Goal: Task Accomplishment & Management: Manage account settings

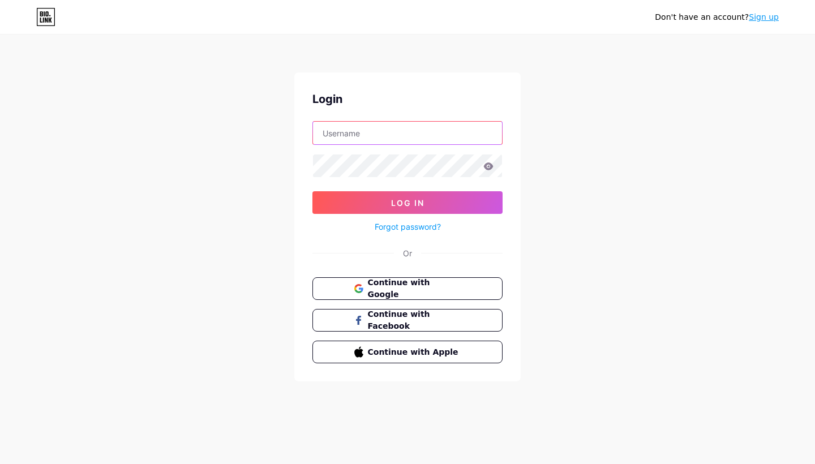
type input "theholisticdentist"
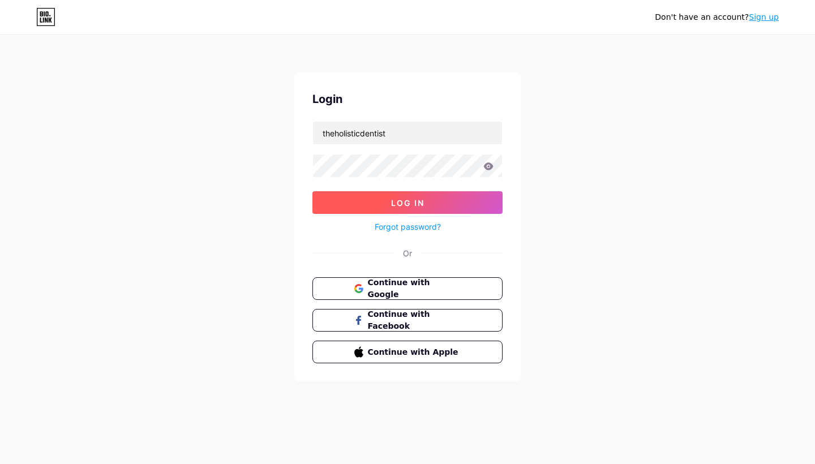
click at [425, 207] on button "Log In" at bounding box center [408, 202] width 190 height 23
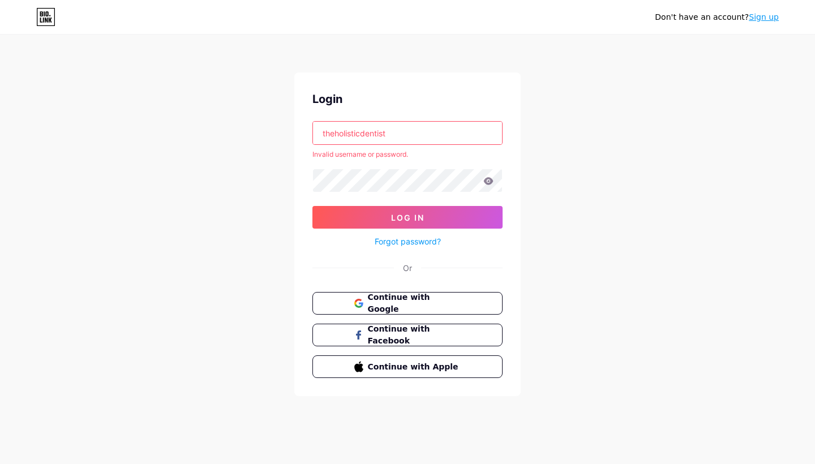
click at [417, 146] on div "theholisticdentist Invalid username or password." at bounding box center [408, 140] width 190 height 38
click at [414, 137] on input "theholisticdentist" at bounding box center [407, 133] width 189 height 23
click at [407, 135] on input "text" at bounding box center [407, 133] width 189 height 23
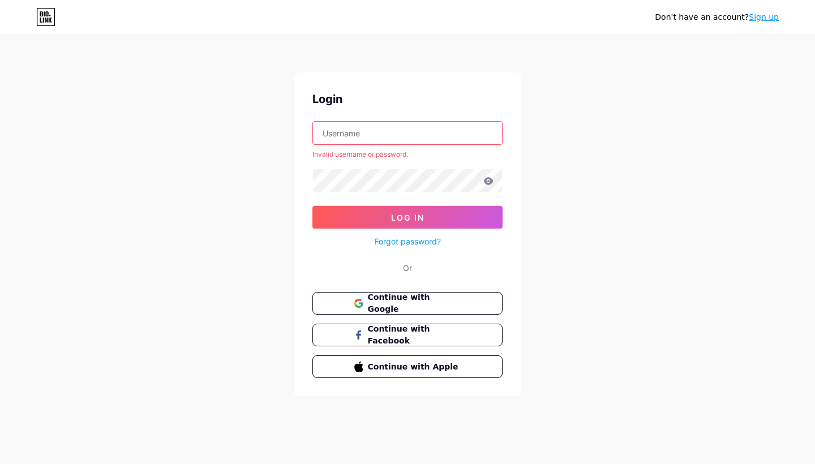
click at [395, 134] on input "text" at bounding box center [407, 133] width 189 height 23
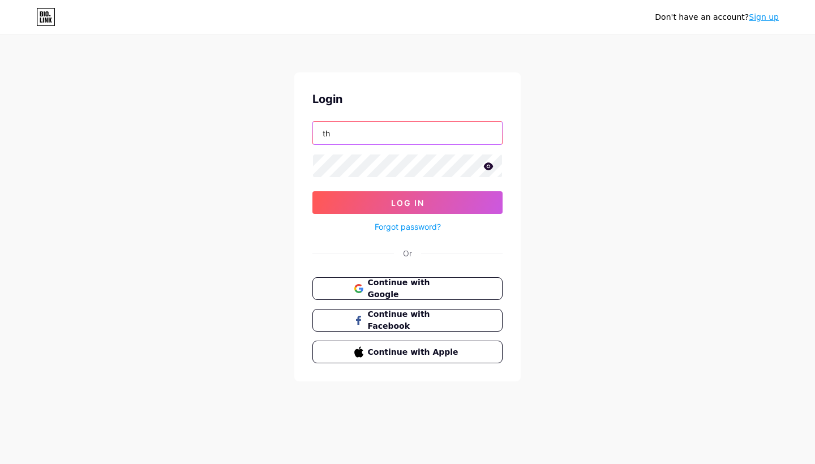
type input "t"
click at [410, 125] on input "t" at bounding box center [407, 133] width 189 height 23
type input "theholisticdentist"
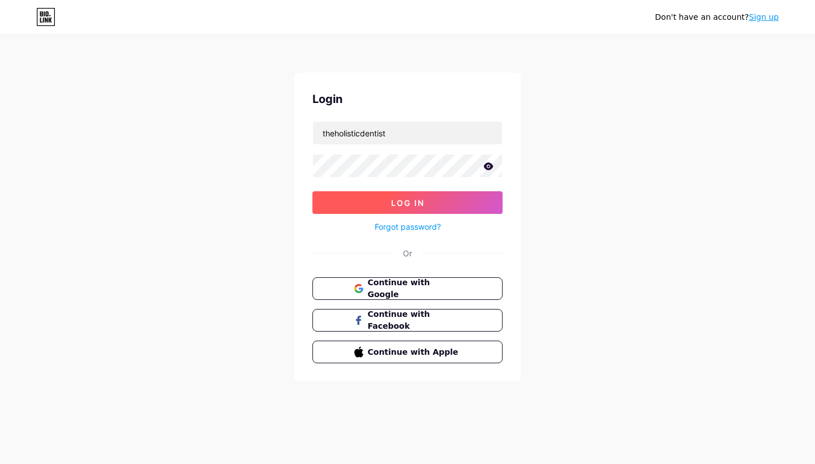
click at [395, 195] on button "Log In" at bounding box center [408, 202] width 190 height 23
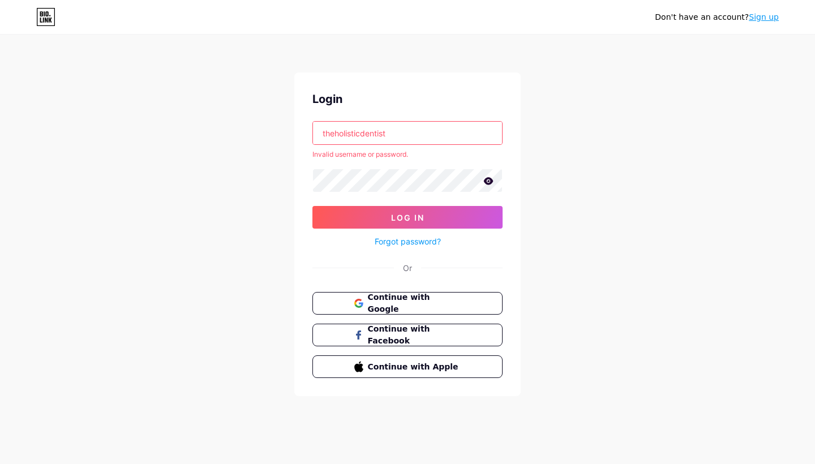
click at [395, 139] on input "theholisticdentist" at bounding box center [407, 133] width 189 height 23
click at [394, 138] on input "theholisticdentist" at bounding box center [407, 133] width 189 height 23
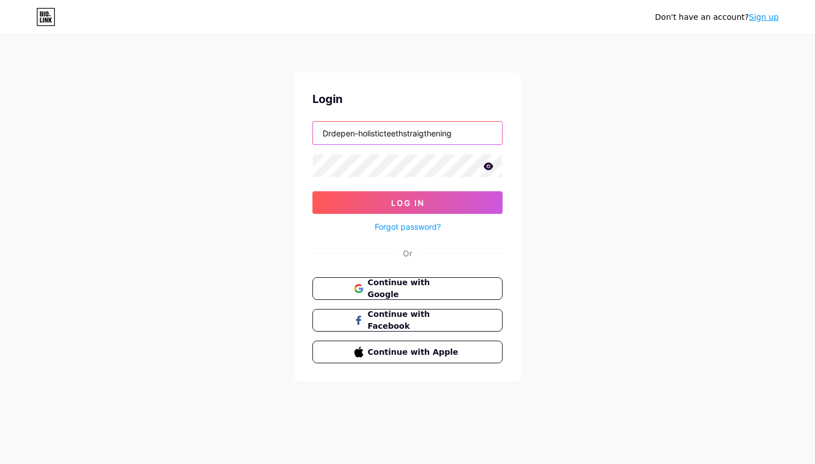
type input "Drdepen-holisticteethstraigthening"
click at [408, 203] on button "Log In" at bounding box center [408, 202] width 190 height 23
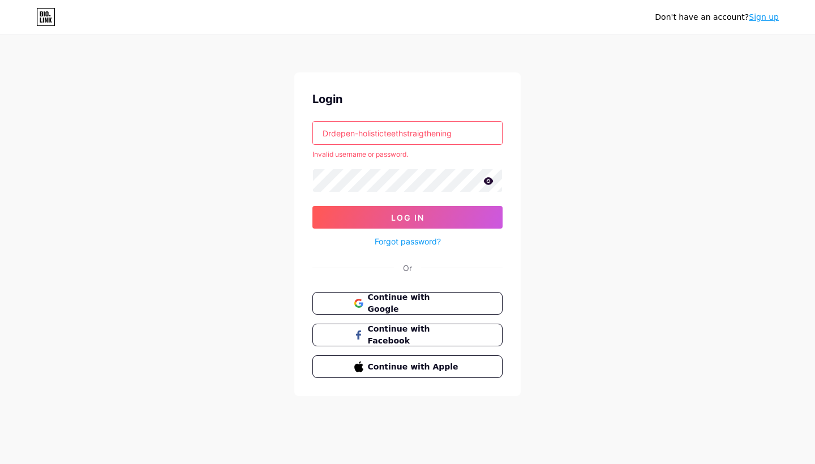
click at [431, 131] on input "Drdepen-holisticteethstraigthening" at bounding box center [407, 133] width 189 height 23
click at [432, 132] on input "Drdepen-holisticteethstraigthening" at bounding box center [407, 133] width 189 height 23
type input "theholisticdentist"
click at [429, 224] on button "Log In" at bounding box center [408, 217] width 190 height 23
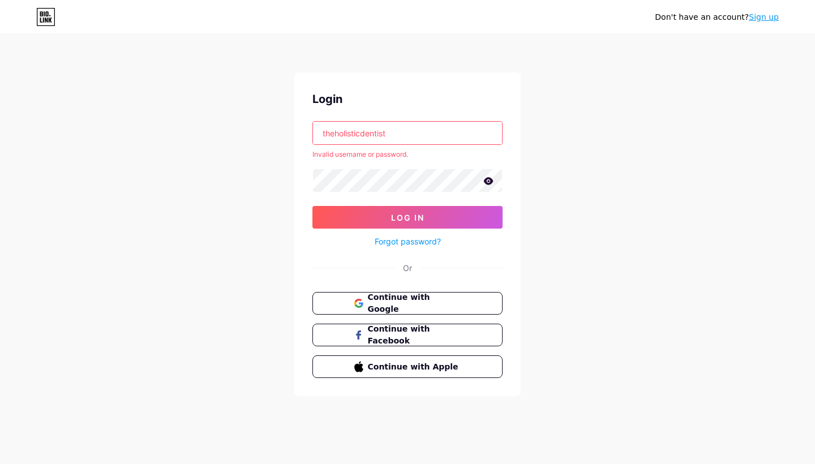
click at [587, 200] on div "Don't have an account? Sign up Login theholisticdentist Invalid username or pas…" at bounding box center [407, 216] width 815 height 433
click at [485, 181] on icon at bounding box center [489, 180] width 10 height 7
click at [416, 137] on input "theholisticdentist" at bounding box center [407, 133] width 189 height 23
click at [425, 138] on input "theholisticdentist" at bounding box center [407, 133] width 189 height 23
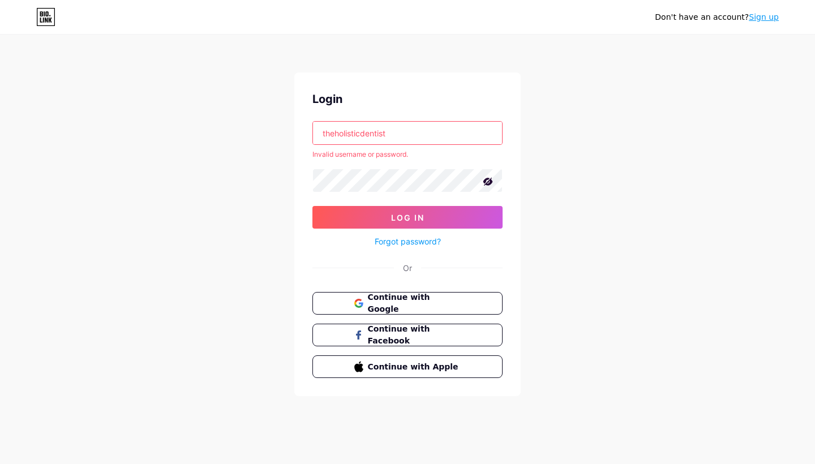
click at [425, 138] on input "theholisticdentist" at bounding box center [407, 133] width 189 height 23
type input "drdepen"
click at [399, 225] on button "Log In" at bounding box center [408, 217] width 190 height 23
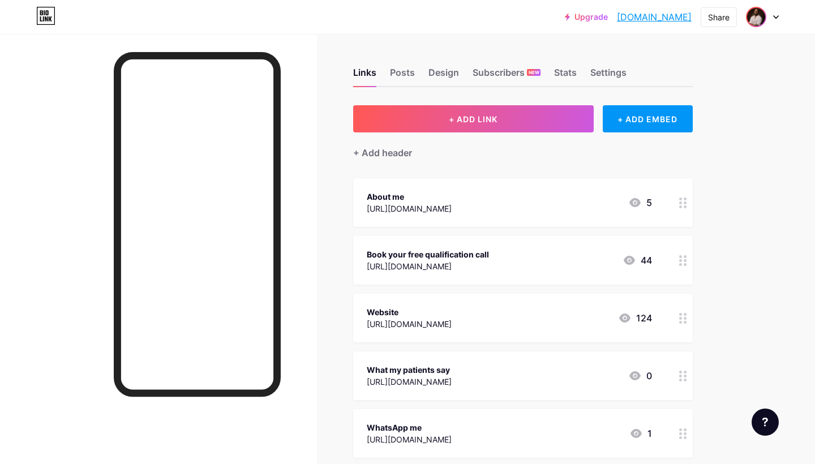
click at [764, 11] on span at bounding box center [756, 17] width 18 height 18
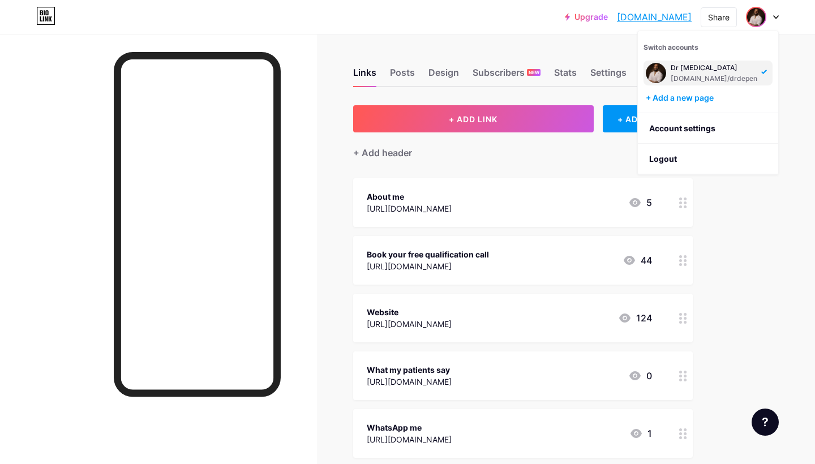
click at [468, 50] on div "Links Posts Design Subscribers NEW Stats Settings" at bounding box center [523, 68] width 340 height 40
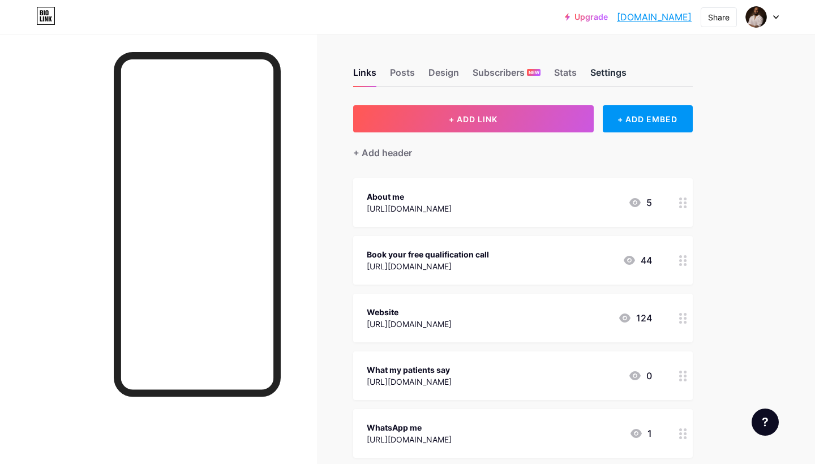
click at [610, 76] on div "Settings" at bounding box center [608, 76] width 36 height 20
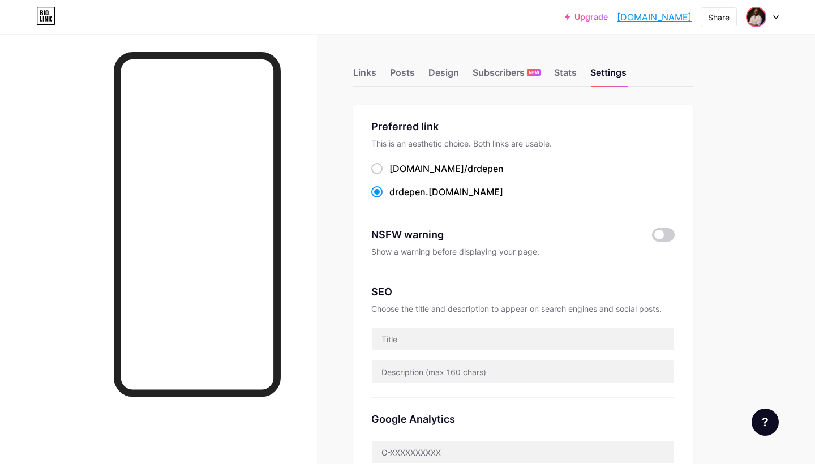
click at [765, 13] on img at bounding box center [756, 17] width 18 height 18
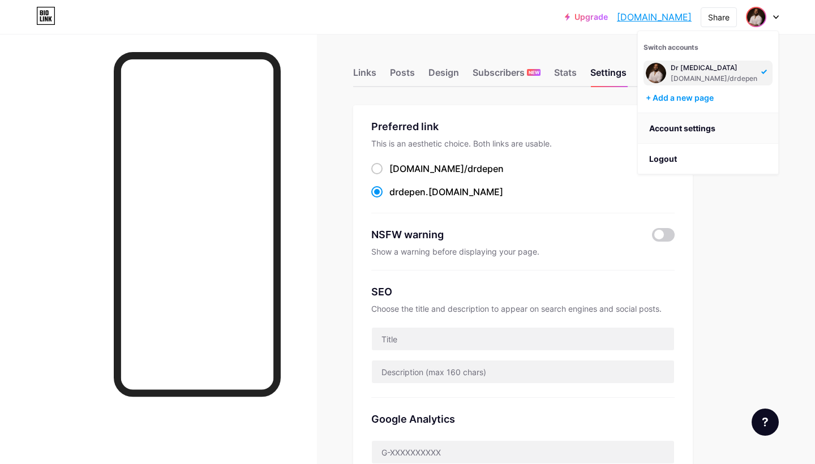
click at [714, 127] on link "Account settings" at bounding box center [708, 128] width 140 height 31
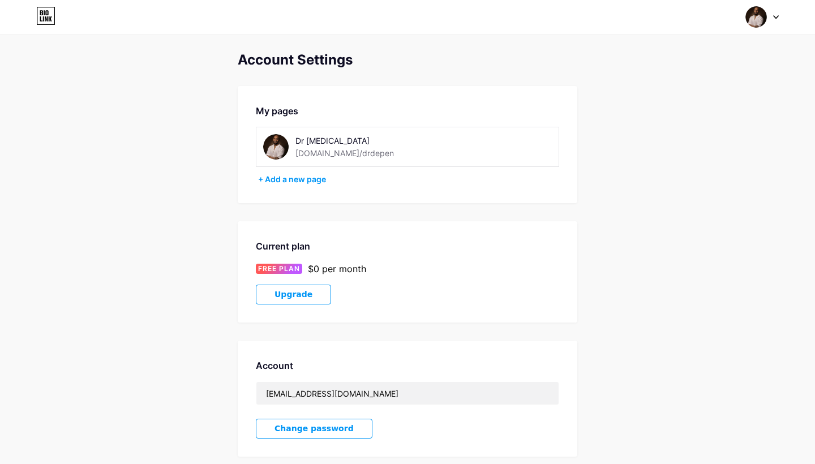
click at [748, 15] on img at bounding box center [757, 17] width 22 height 22
click at [684, 124] on link "Dashboard" at bounding box center [708, 128] width 140 height 31
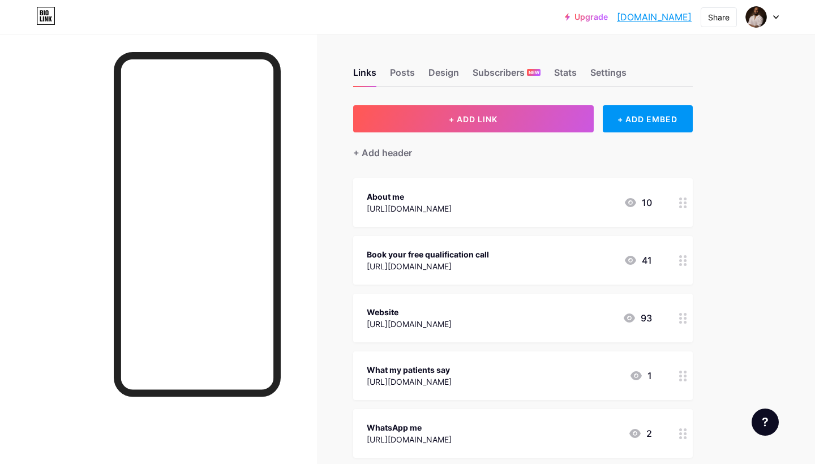
click at [519, 203] on div "About me [URL][DOMAIN_NAME] 10" at bounding box center [509, 203] width 285 height 26
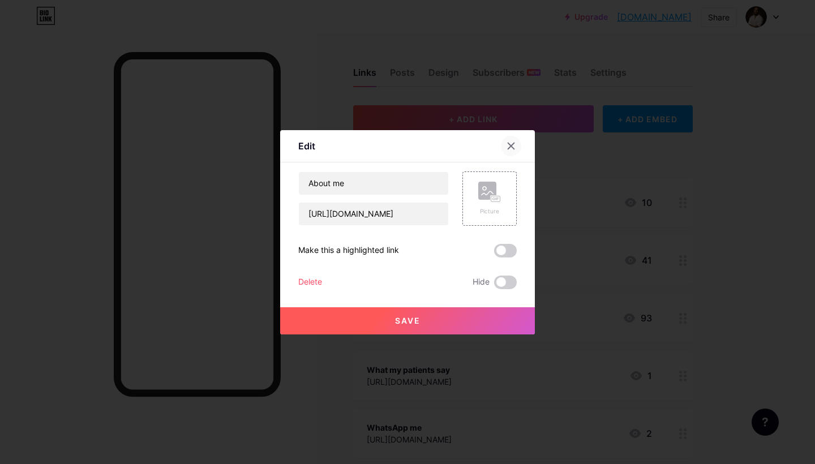
click at [510, 147] on icon at bounding box center [511, 146] width 9 height 9
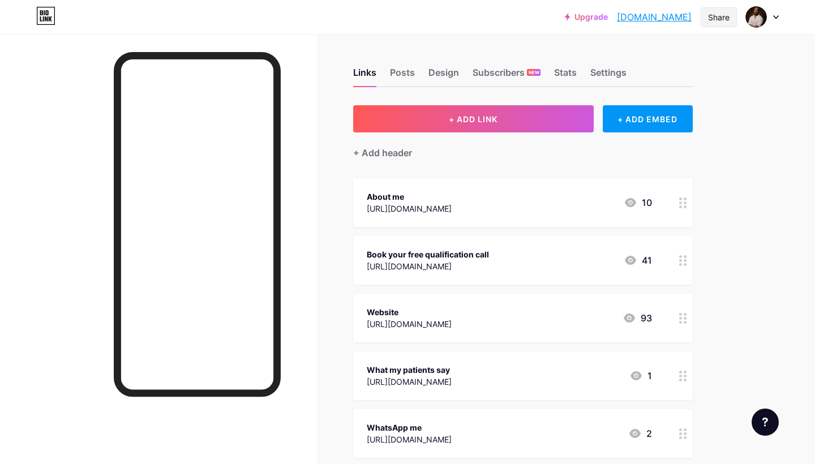
click at [716, 14] on div "Share" at bounding box center [719, 17] width 22 height 12
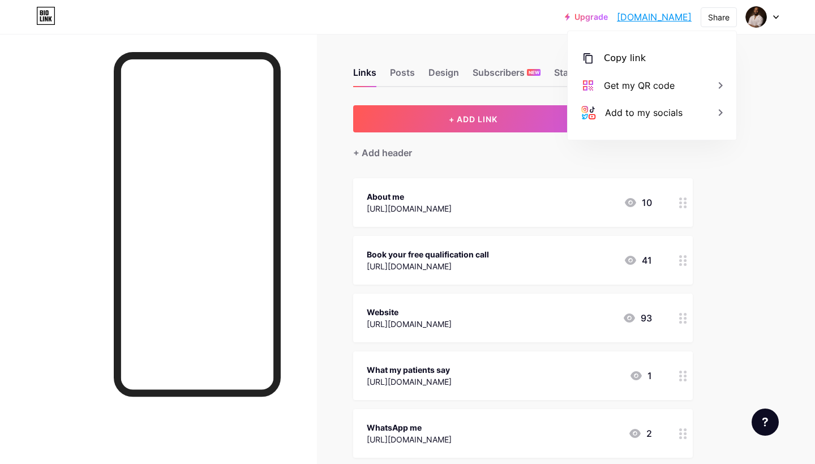
click at [785, 18] on div "Upgrade drdepen.bio.lin... [DOMAIN_NAME] Share Copy link [DOMAIN_NAME] Get my Q…" at bounding box center [407, 17] width 815 height 20
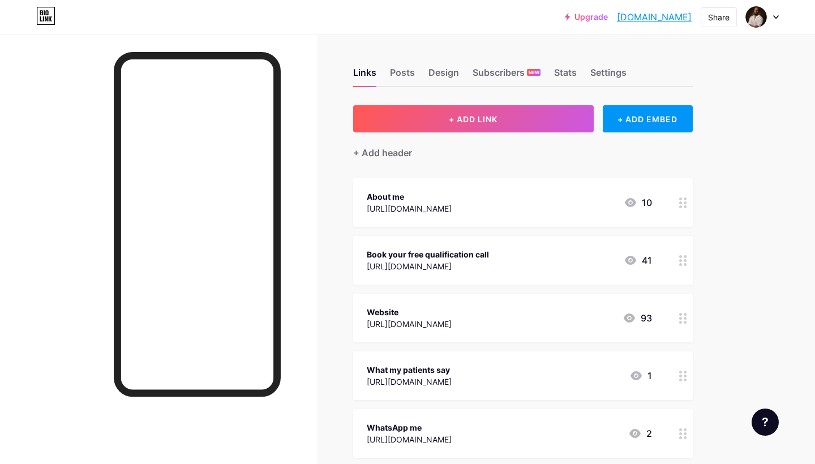
click at [777, 15] on icon at bounding box center [776, 17] width 6 height 4
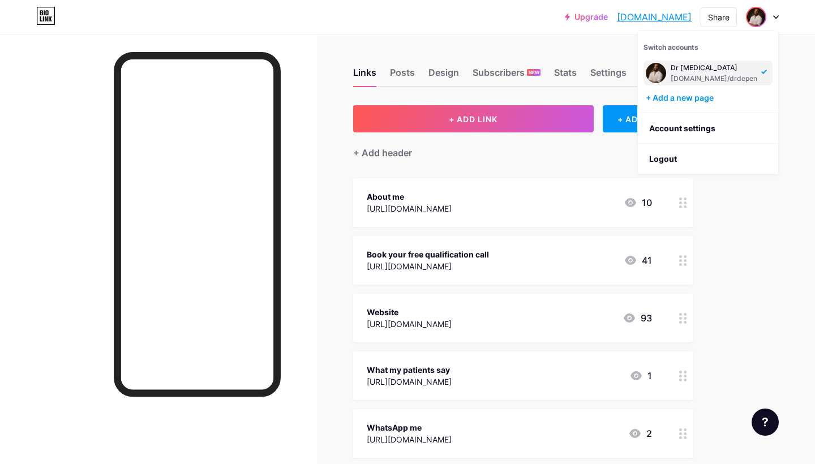
click at [722, 74] on div "[DOMAIN_NAME]/drdepen" at bounding box center [714, 78] width 87 height 9
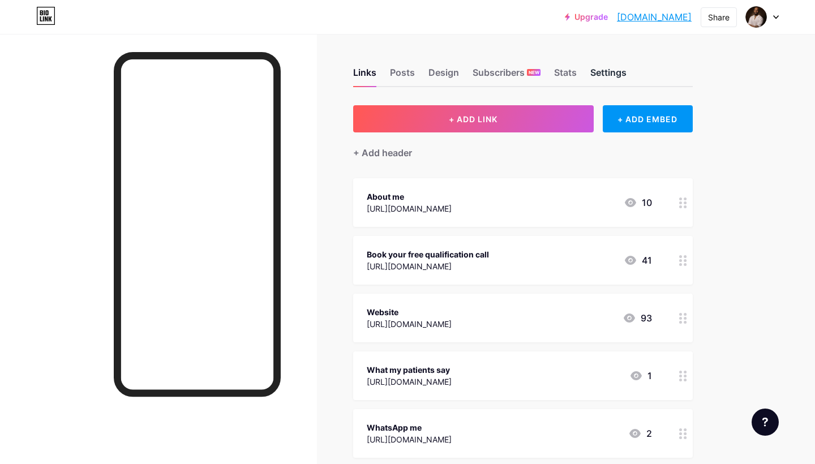
click at [615, 74] on div "Settings" at bounding box center [608, 76] width 36 height 20
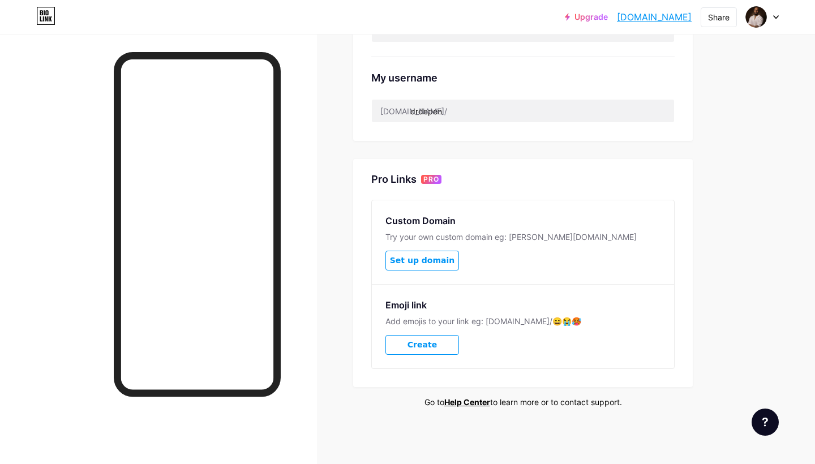
scroll to position [421, 0]
click at [454, 114] on input "drdepen" at bounding box center [523, 111] width 302 height 23
click at [454, 115] on input "drdepen" at bounding box center [523, 111] width 302 height 23
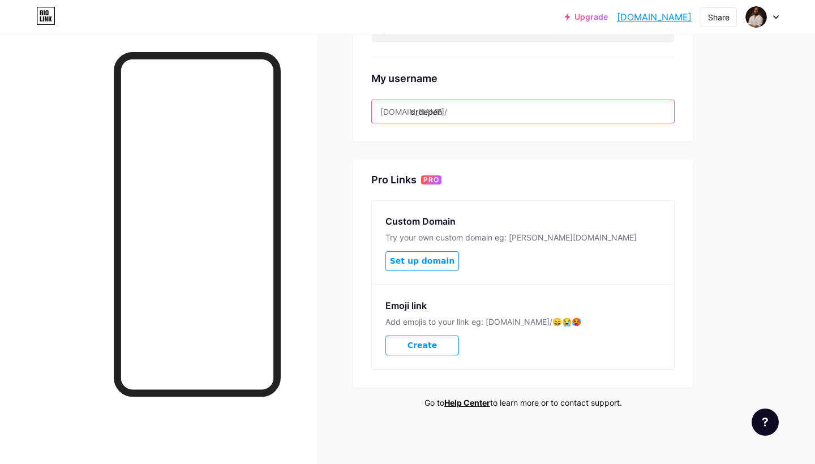
click at [454, 115] on input "drdepen" at bounding box center [523, 111] width 302 height 23
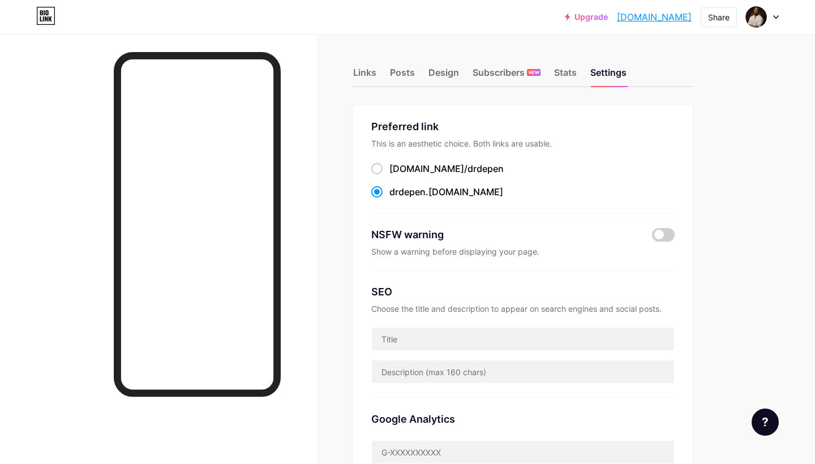
scroll to position [0, 0]
click at [363, 67] on div "Links" at bounding box center [364, 76] width 23 height 20
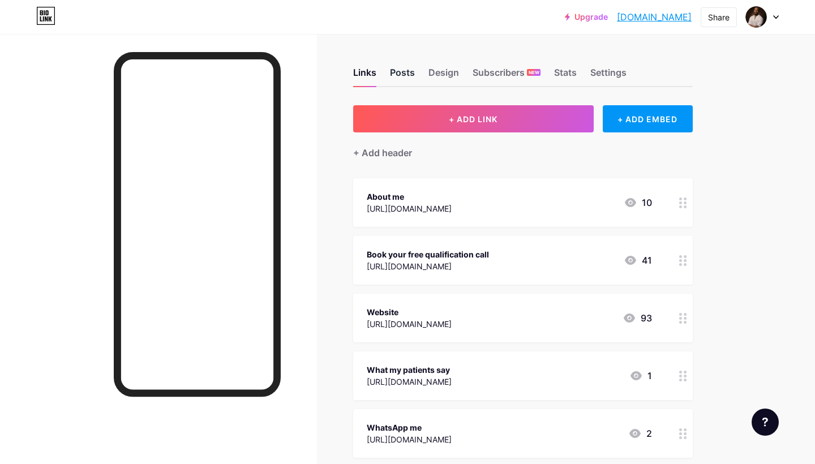
click at [403, 72] on div "Posts" at bounding box center [402, 76] width 25 height 20
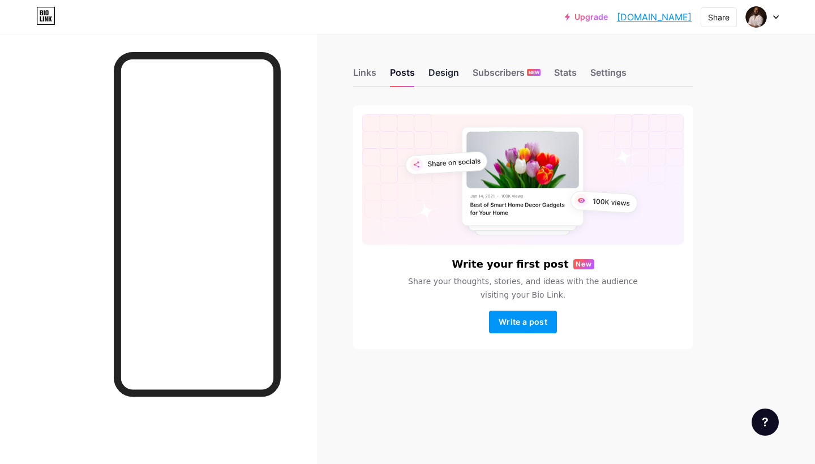
click at [437, 70] on div "Design" at bounding box center [444, 76] width 31 height 20
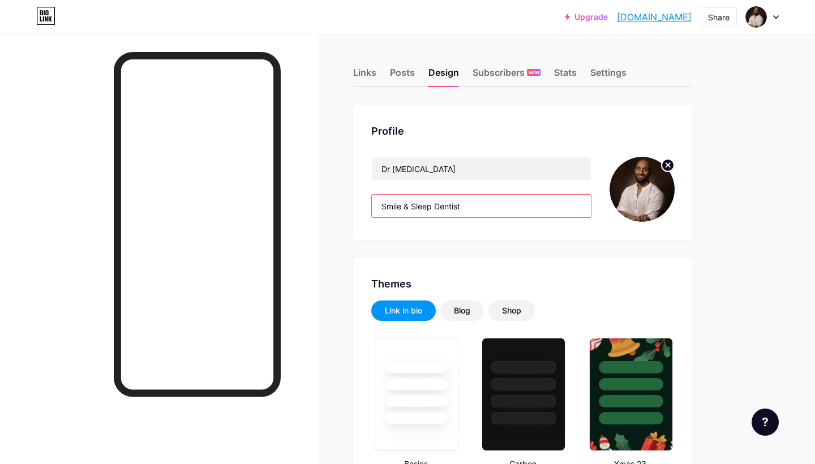
click at [463, 205] on input "Smile & Sleep Dentist" at bounding box center [481, 206] width 219 height 23
click at [463, 206] on input "Smile & Sleep Dentist" at bounding box center [481, 206] width 219 height 23
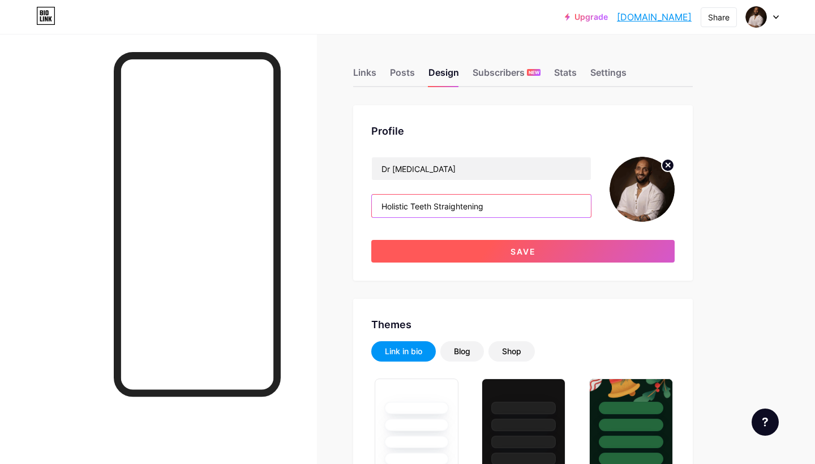
type input "Holistic Teeth Straightening"
click at [473, 245] on button "Save" at bounding box center [522, 251] width 303 height 23
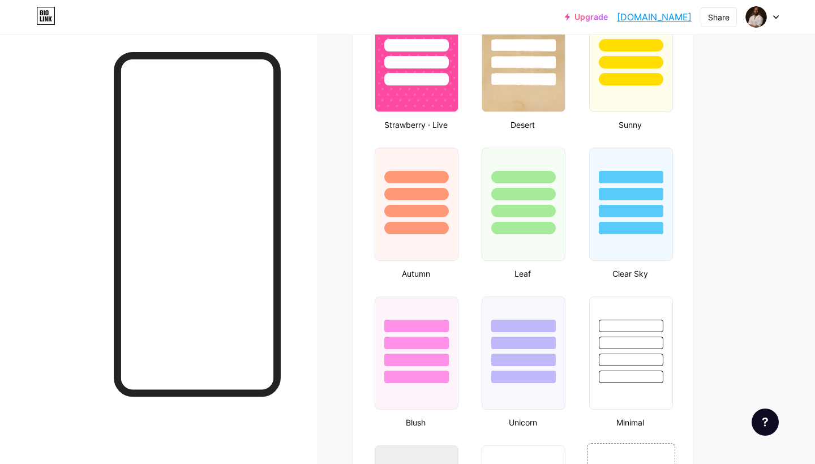
scroll to position [755, 0]
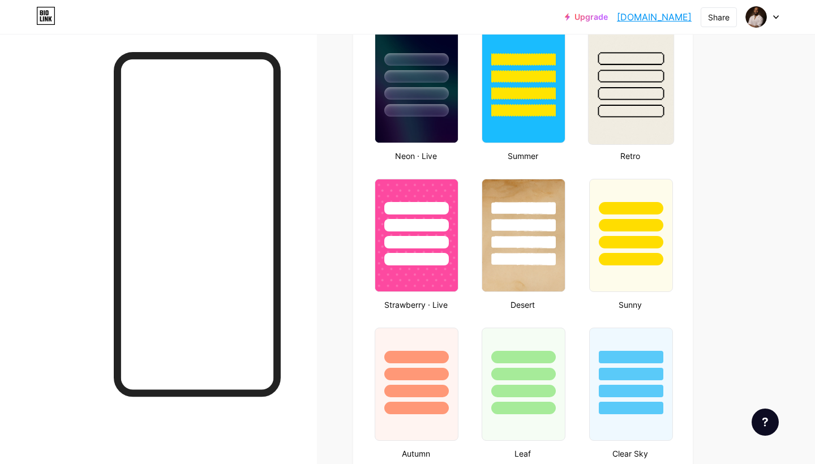
click at [614, 131] on img at bounding box center [630, 86] width 85 height 115
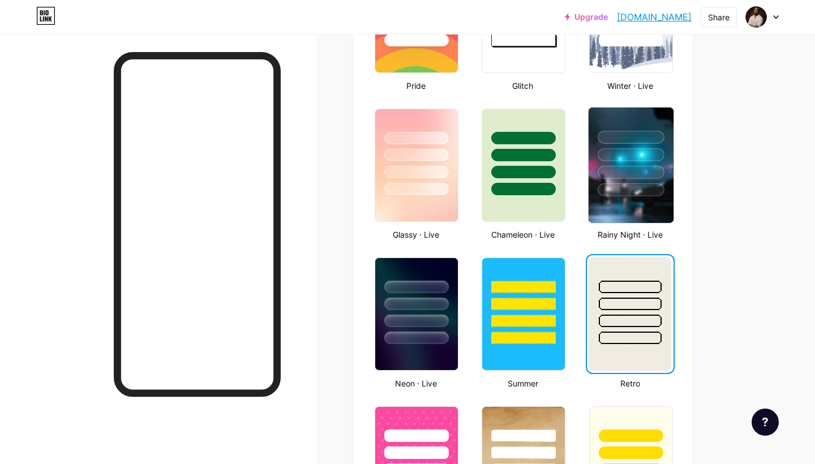
scroll to position [372, 0]
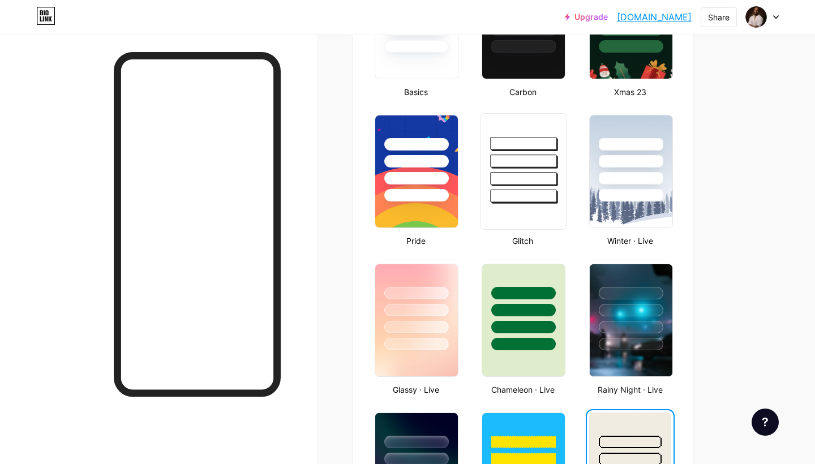
click at [534, 220] on div at bounding box center [524, 171] width 86 height 117
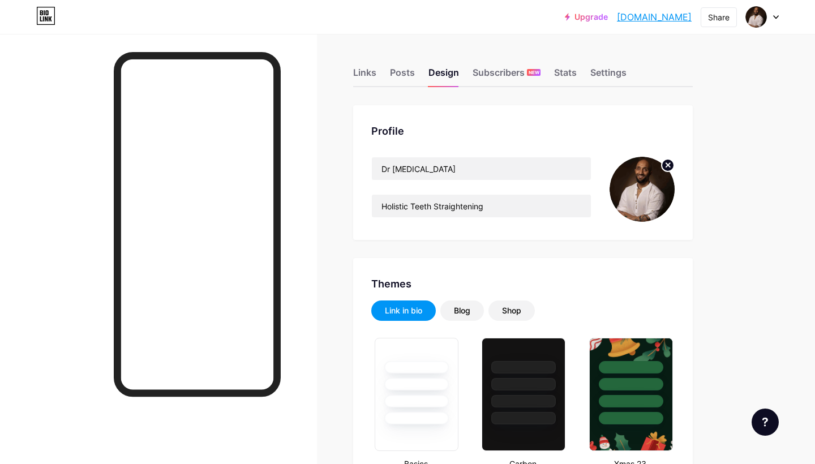
scroll to position [0, 0]
